Goal: Task Accomplishment & Management: Manage account settings

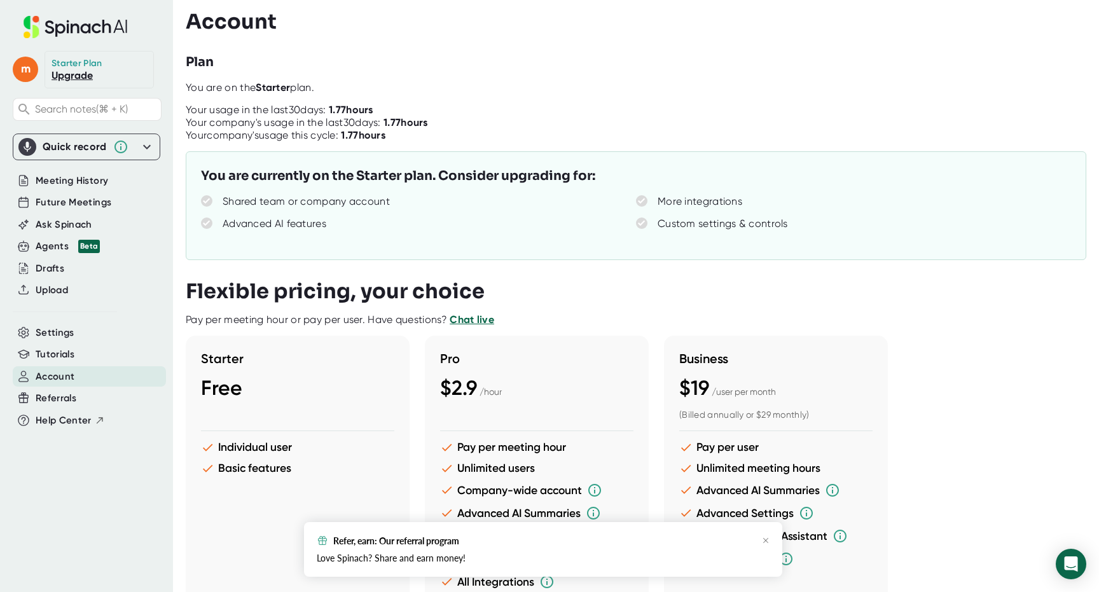
scroll to position [62, 0]
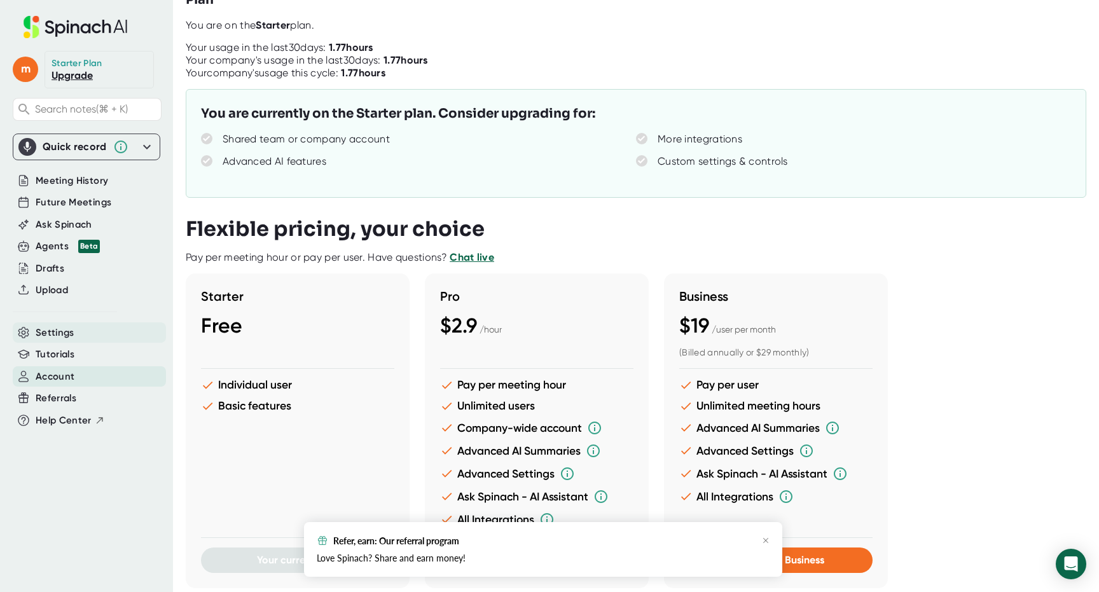
click at [81, 334] on div "Settings" at bounding box center [89, 332] width 153 height 21
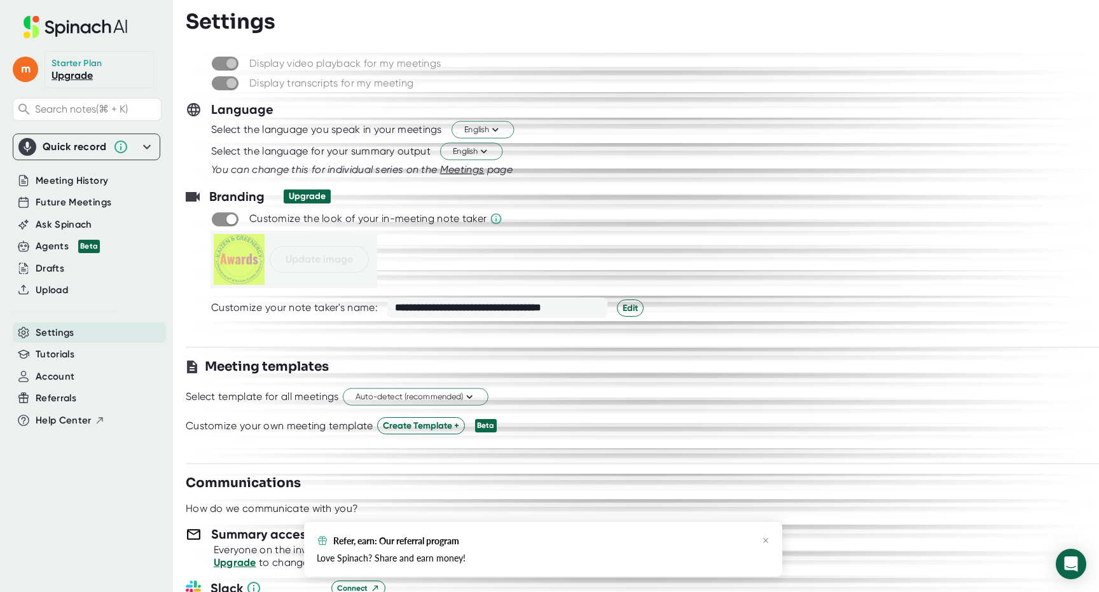
scroll to position [102, 0]
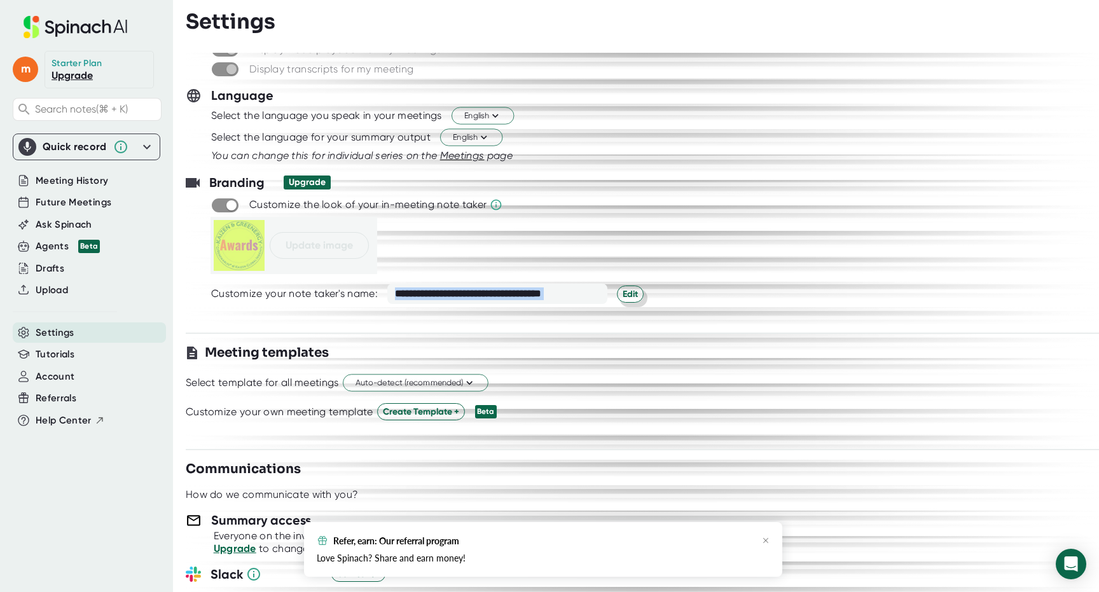
drag, startPoint x: 392, startPoint y: 295, endPoint x: 619, endPoint y: 301, distance: 227.1
click at [620, 301] on div "**********" at bounding box center [515, 294] width 256 height 20
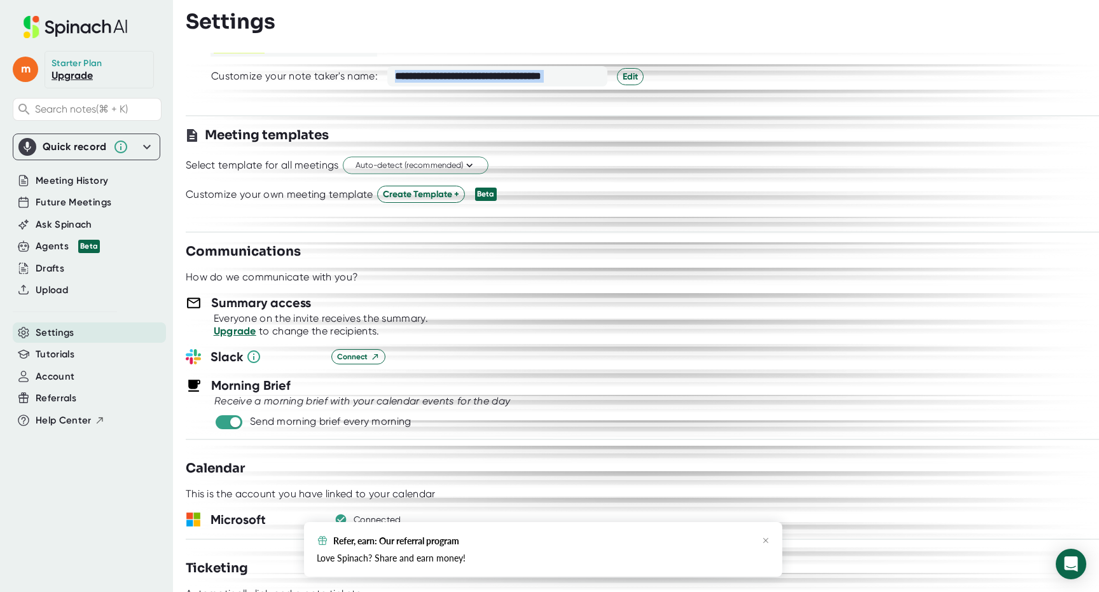
scroll to position [315, 0]
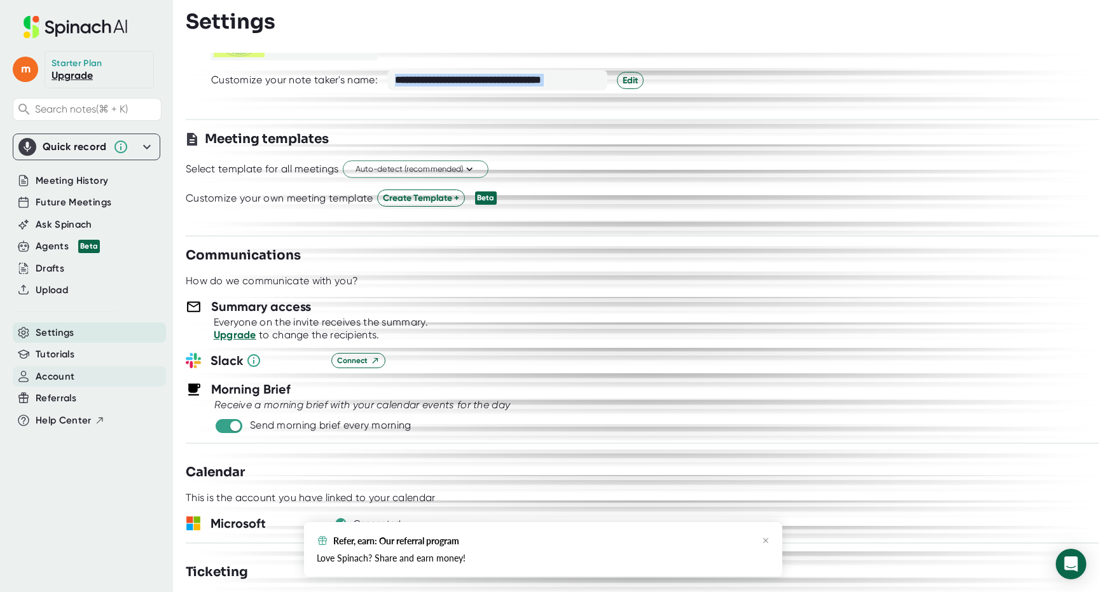
click at [53, 374] on span "Account" at bounding box center [55, 376] width 39 height 15
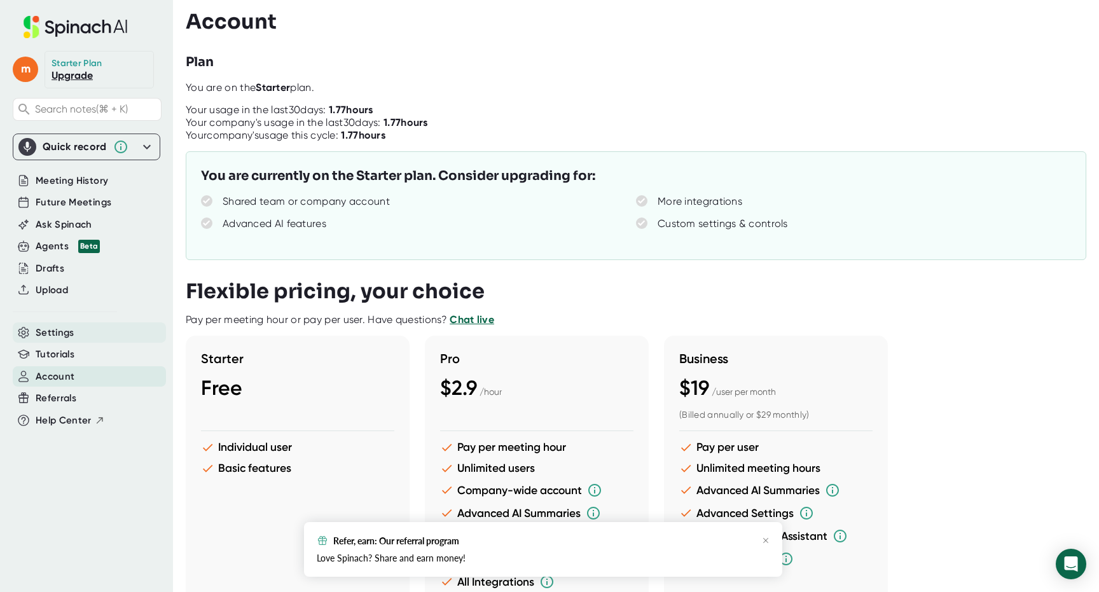
click at [60, 331] on span "Settings" at bounding box center [55, 333] width 39 height 15
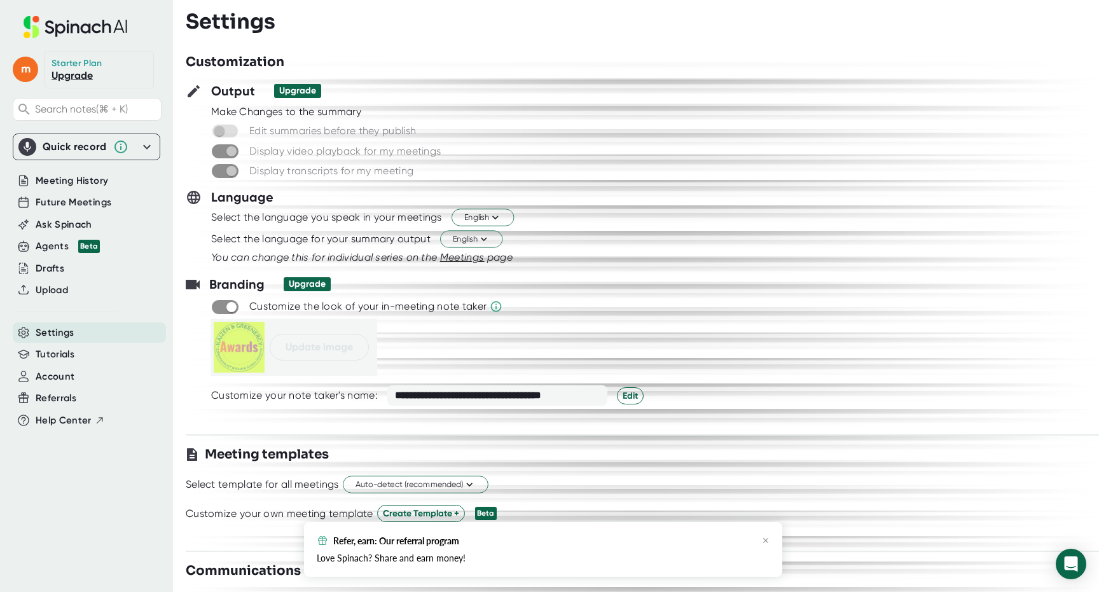
click at [235, 151] on span at bounding box center [225, 151] width 27 height 14
click at [233, 172] on span at bounding box center [225, 171] width 27 height 14
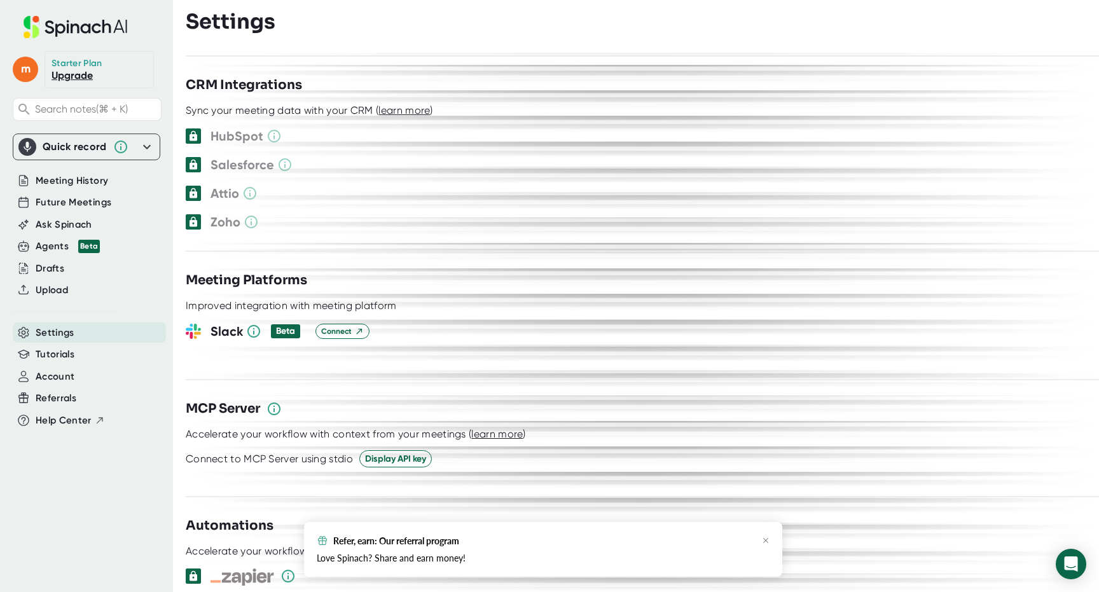
scroll to position [1368, 0]
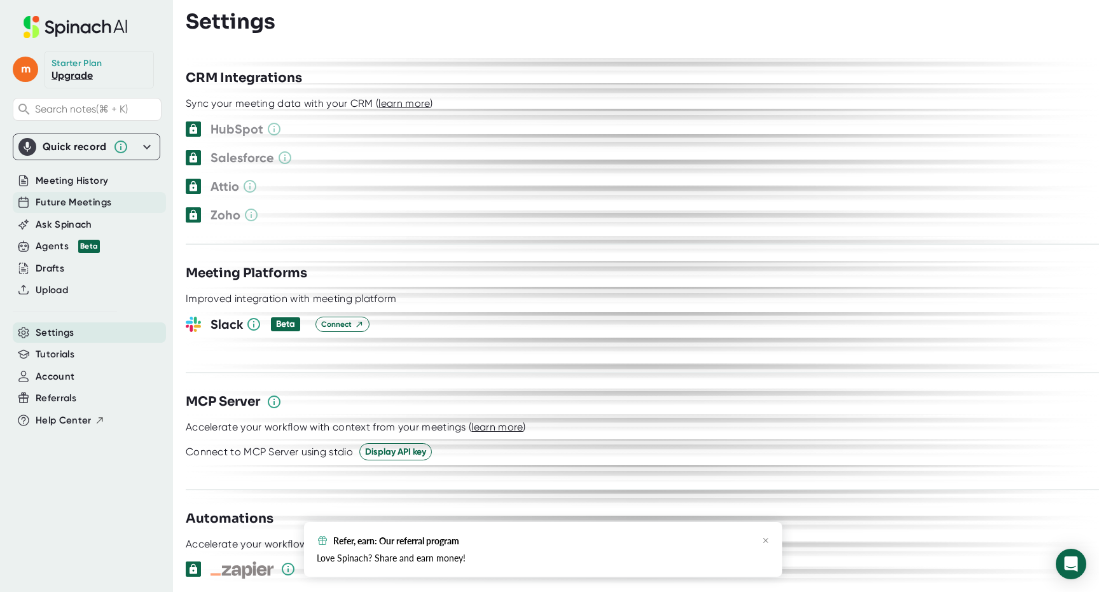
click at [86, 203] on span "Future Meetings" at bounding box center [74, 202] width 76 height 15
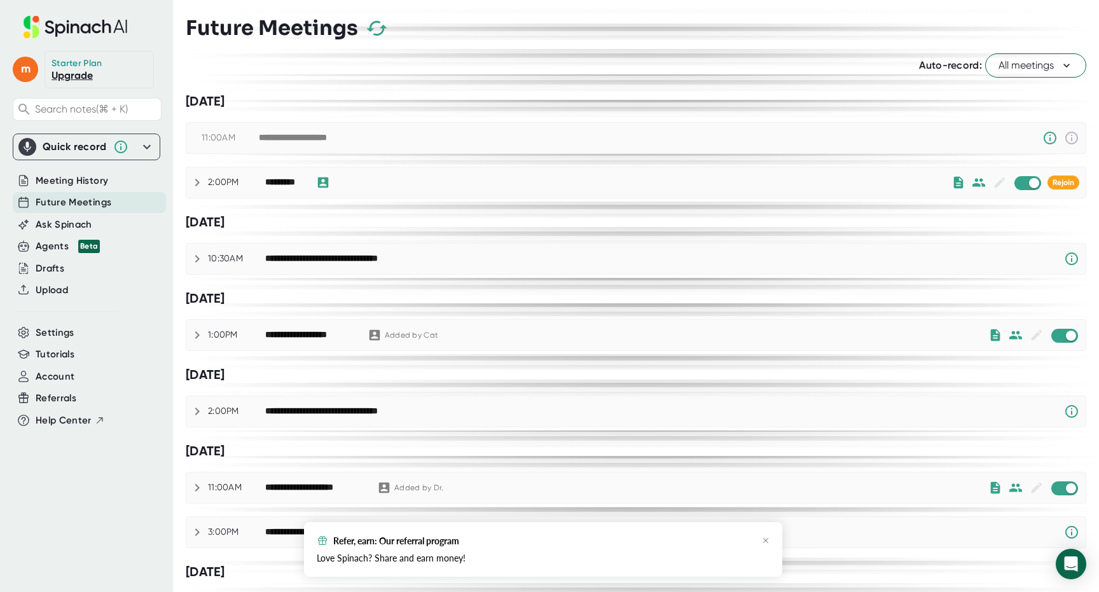
click at [1060, 341] on span at bounding box center [1064, 336] width 27 height 14
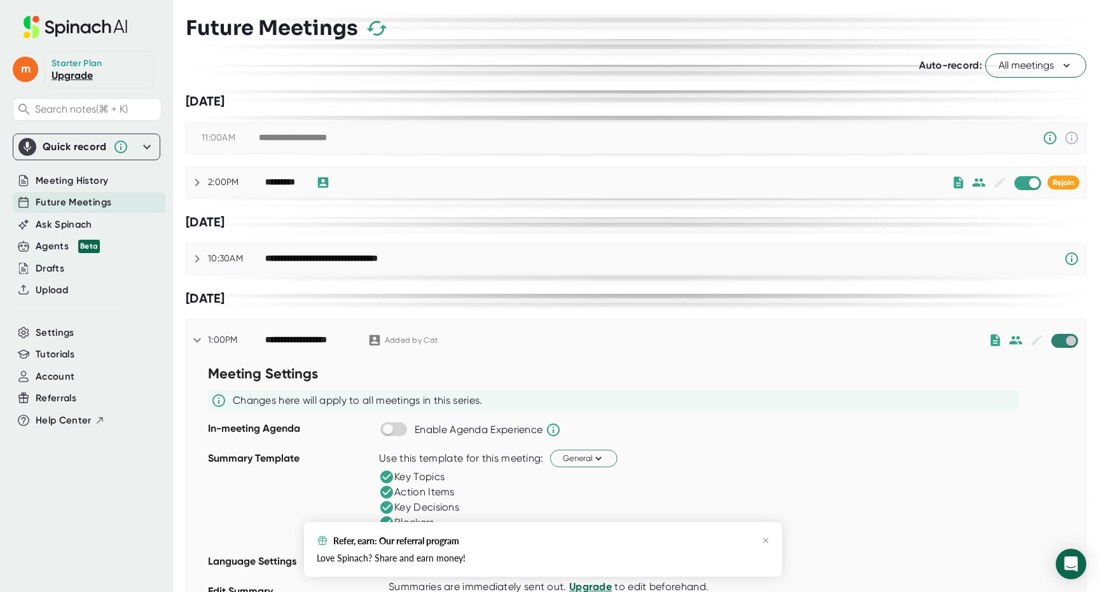
click at [1062, 340] on input "checkbox" at bounding box center [1070, 340] width 36 height 11
